Goal: Find specific page/section

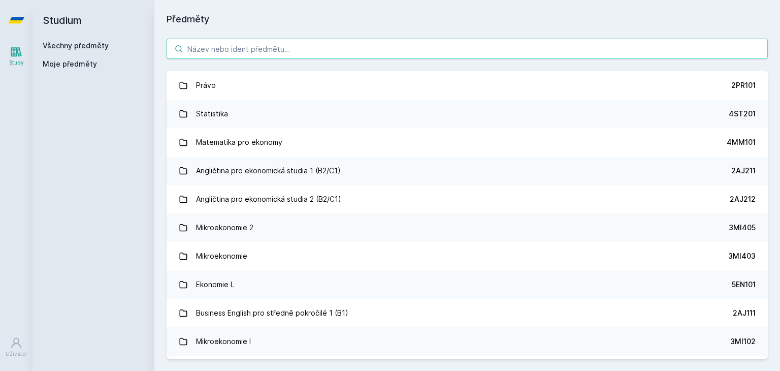
click at [272, 48] on input "search" at bounding box center [468, 49] width 602 height 20
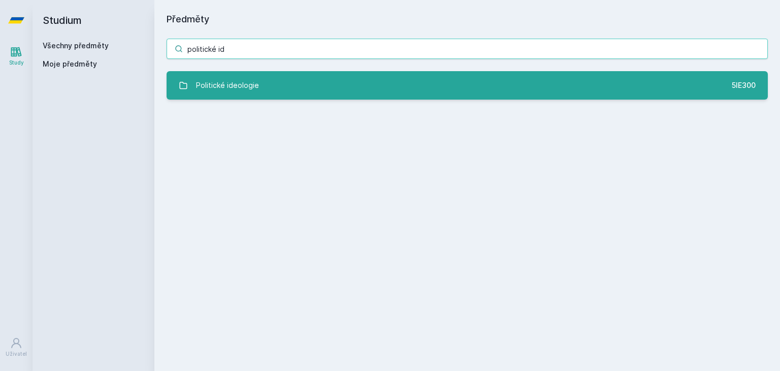
type input "politické id"
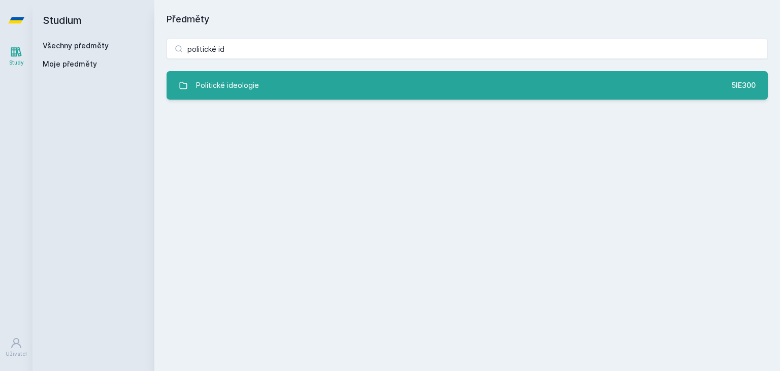
click at [257, 78] on link "Politické ideologie 5IE300" at bounding box center [468, 85] width 602 height 28
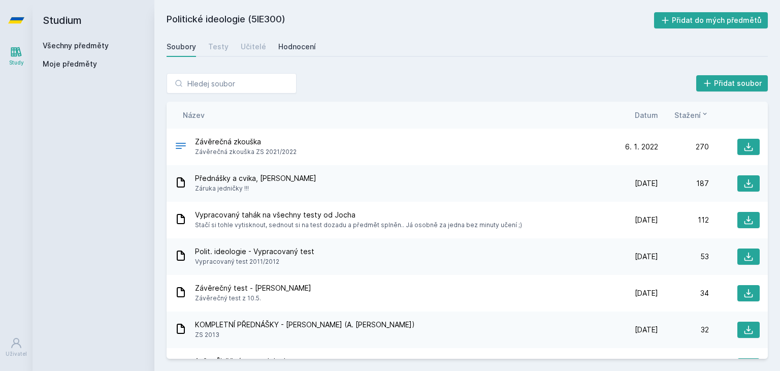
click at [285, 52] on link "Hodnocení" at bounding box center [297, 47] width 38 height 20
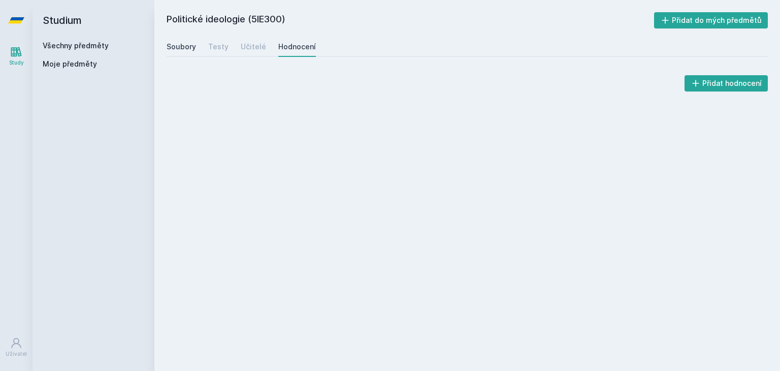
click at [183, 47] on div "Soubory" at bounding box center [181, 47] width 29 height 10
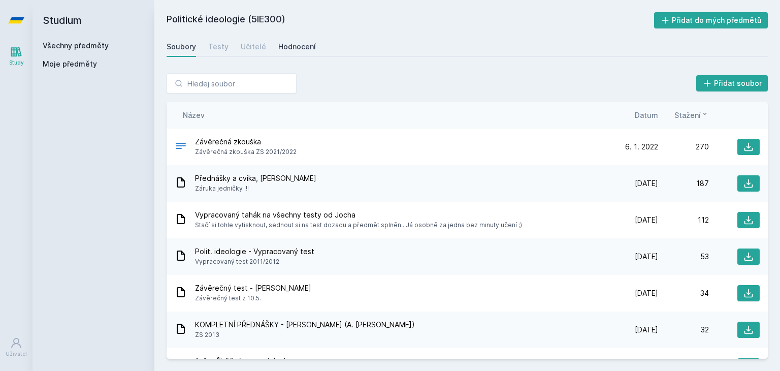
click at [286, 48] on div "Hodnocení" at bounding box center [297, 47] width 38 height 10
